Goal: Task Accomplishment & Management: Manage account settings

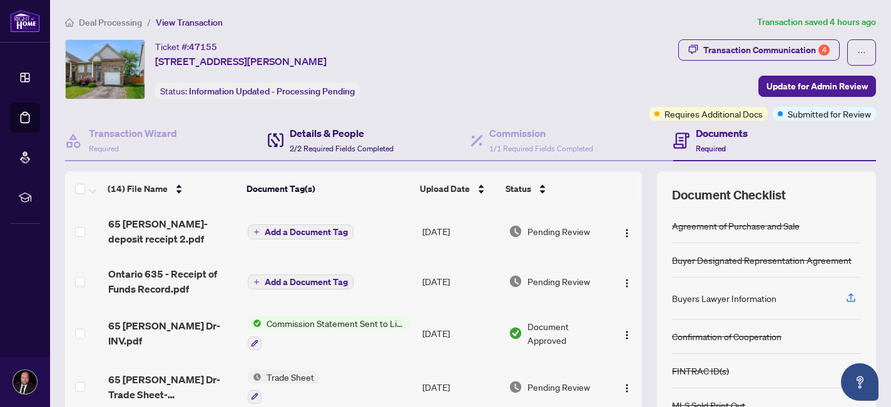
click at [335, 136] on h4 "Details & People" at bounding box center [342, 133] width 104 height 15
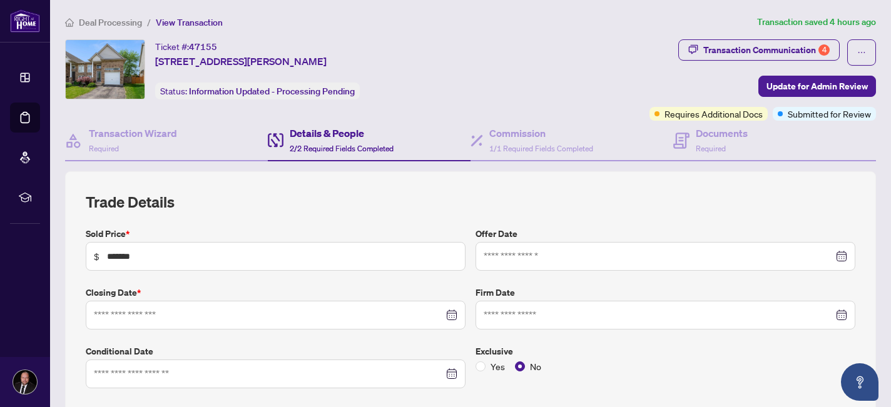
type input "**********"
click at [705, 129] on h4 "Documents" at bounding box center [722, 133] width 52 height 15
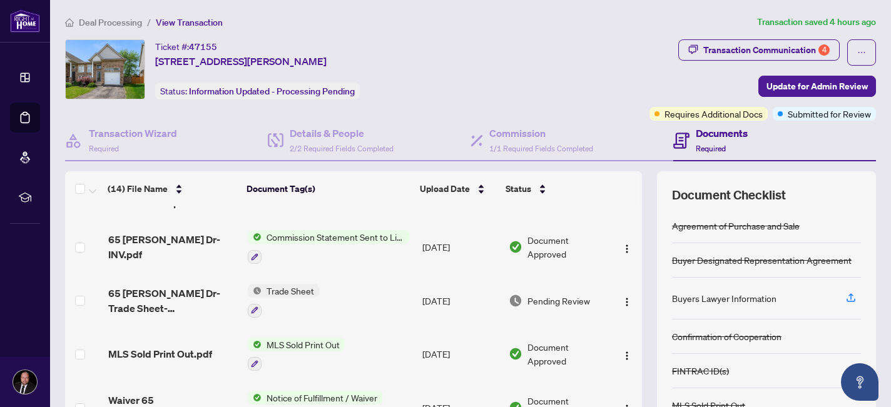
scroll to position [83, 0]
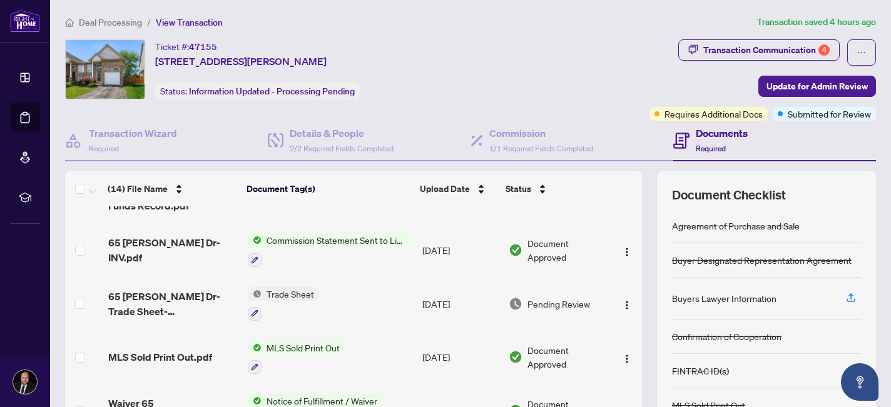
click at [154, 298] on span "65 [PERSON_NAME] Dr-Trade Sheet-[PERSON_NAME] to Review.pdf" at bounding box center [173, 304] width 130 height 30
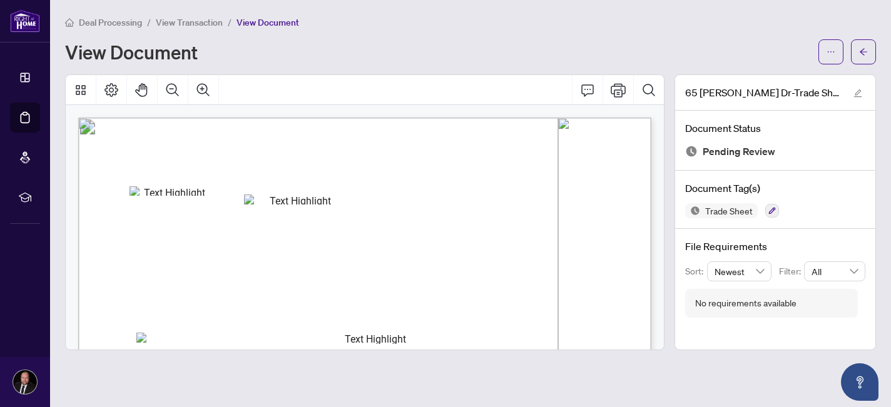
click at [425, 63] on div "View Document" at bounding box center [470, 51] width 811 height 25
